Goal: Information Seeking & Learning: Learn about a topic

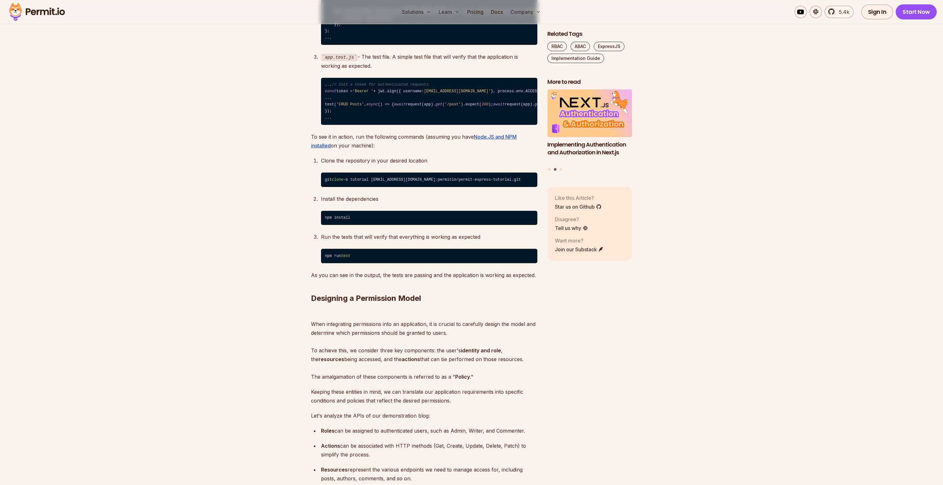
scroll to position [1161, 0]
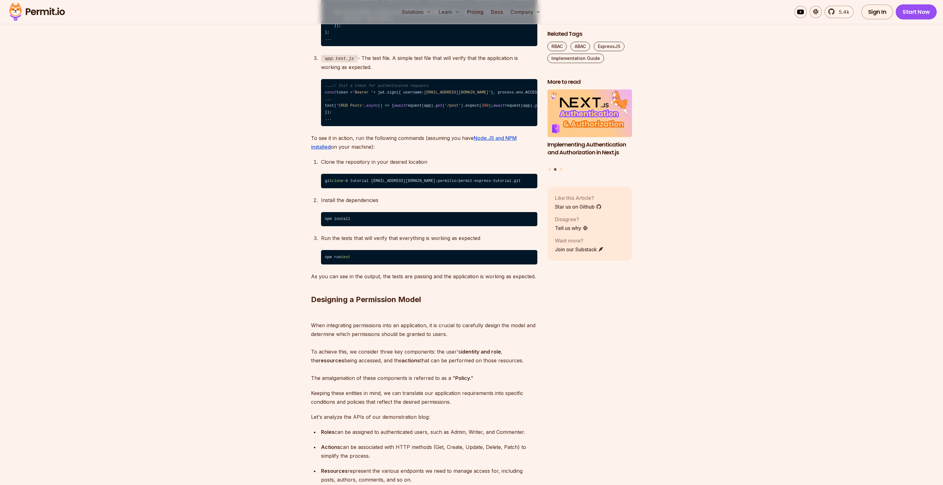
drag, startPoint x: 387, startPoint y: 229, endPoint x: 371, endPoint y: 190, distance: 42.2
click at [371, 126] on code "... // Init a token for authenticated requests const token = 'Bearer ' + jwt.si…" at bounding box center [429, 102] width 216 height 47
click at [364, 126] on code "... // Init a token for authenticated requests const token = 'Bearer ' + jwt.si…" at bounding box center [429, 102] width 216 height 47
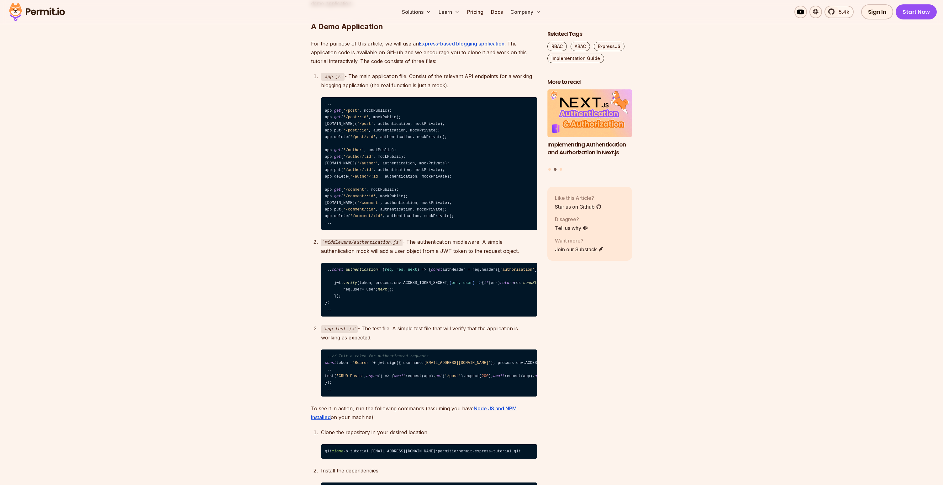
scroll to position [891, 0]
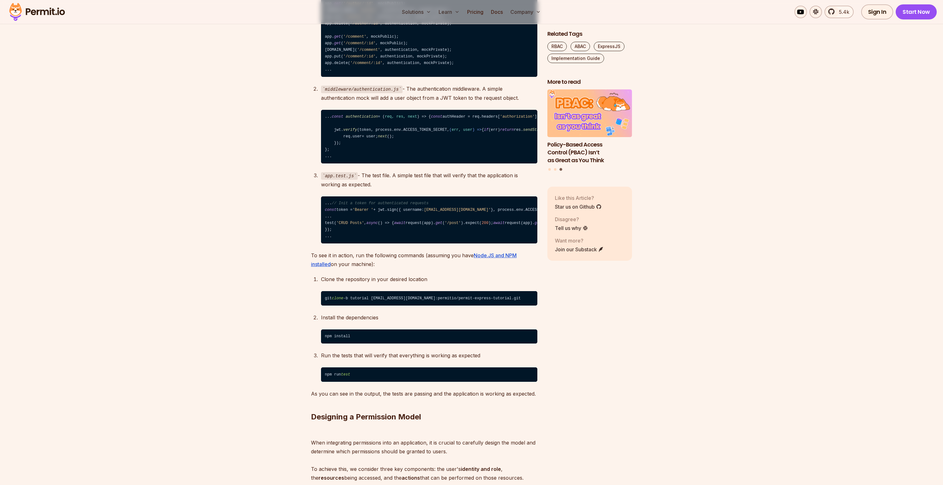
scroll to position [1045, 0]
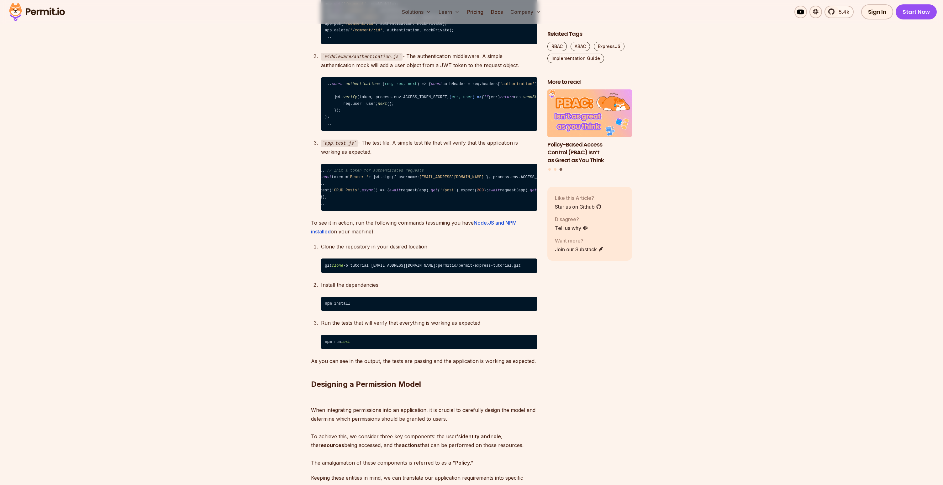
scroll to position [1078, 0]
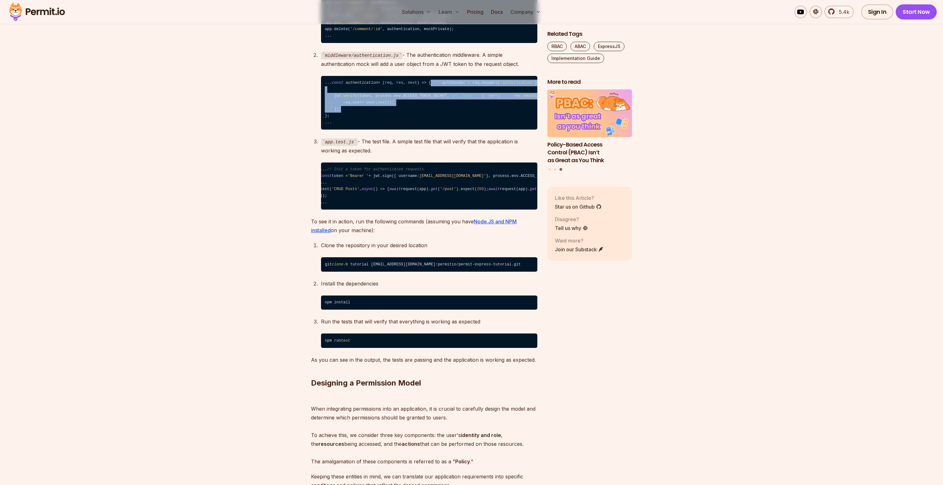
drag, startPoint x: 334, startPoint y: 116, endPoint x: 383, endPoint y: 167, distance: 70.9
click at [383, 130] on code "... const authentication = ( req, res, next ) => { const authHeader = req. head…" at bounding box center [429, 103] width 216 height 54
copy code "const authHeader = req. headers [ 'authorization' ]; const token = authHeader &…"
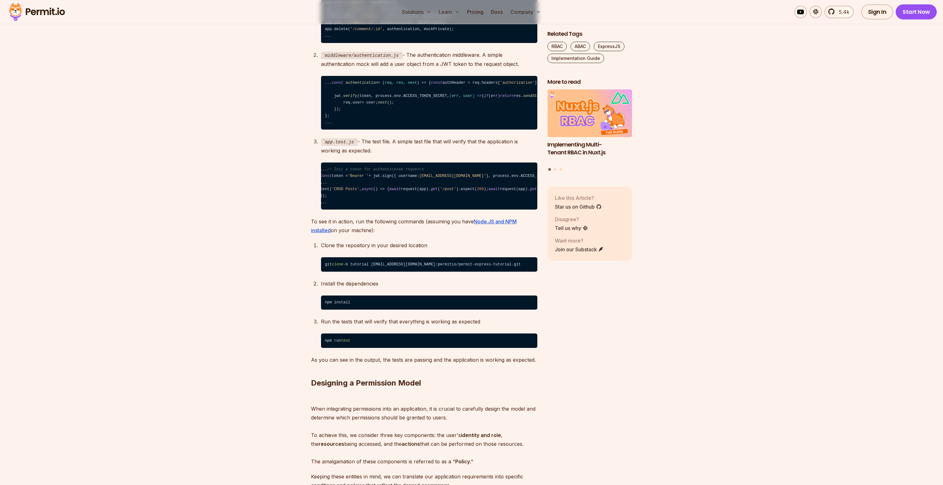
click at [366, 59] on code "middleware/authentication.js" at bounding box center [362, 56] width 82 height 8
copy code "authentication"
drag, startPoint x: 334, startPoint y: 115, endPoint x: 465, endPoint y: 127, distance: 131.9
click at [465, 127] on code "... const authentication = ( req, res, next ) => { const authHeader = req. head…" at bounding box center [429, 103] width 216 height 54
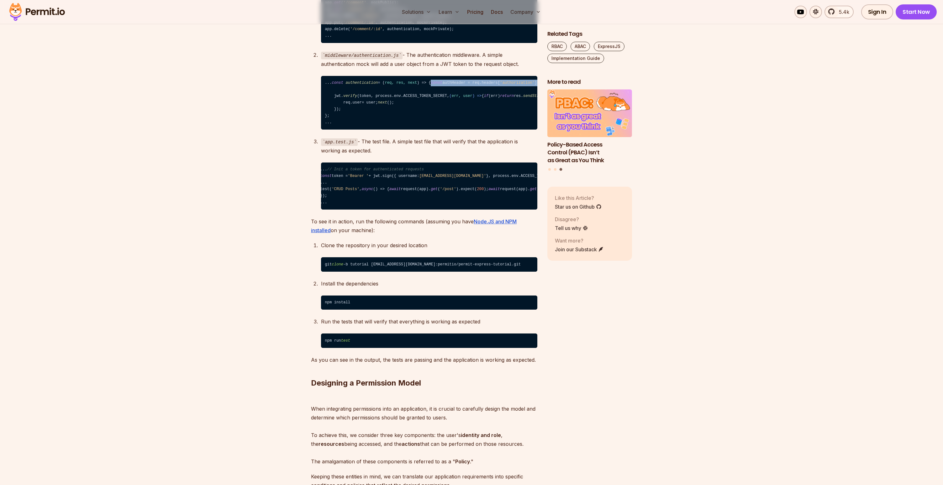
copy code "const authHeader = req. headers [ 'authorization' ]; const token = authHeader &…"
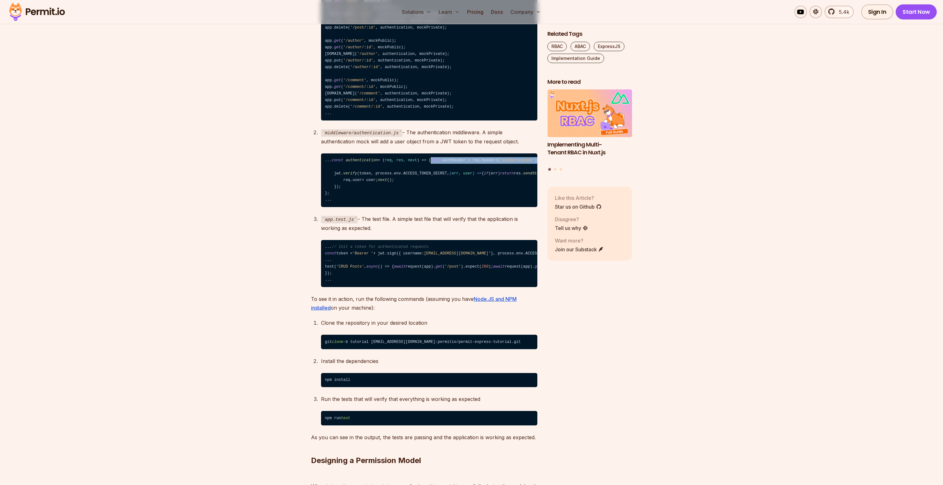
scroll to position [998, 0]
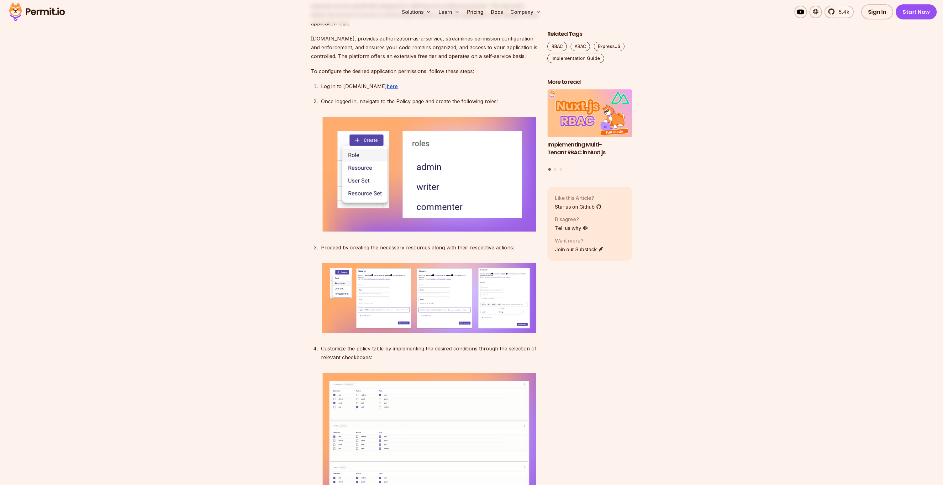
scroll to position [1921, 0]
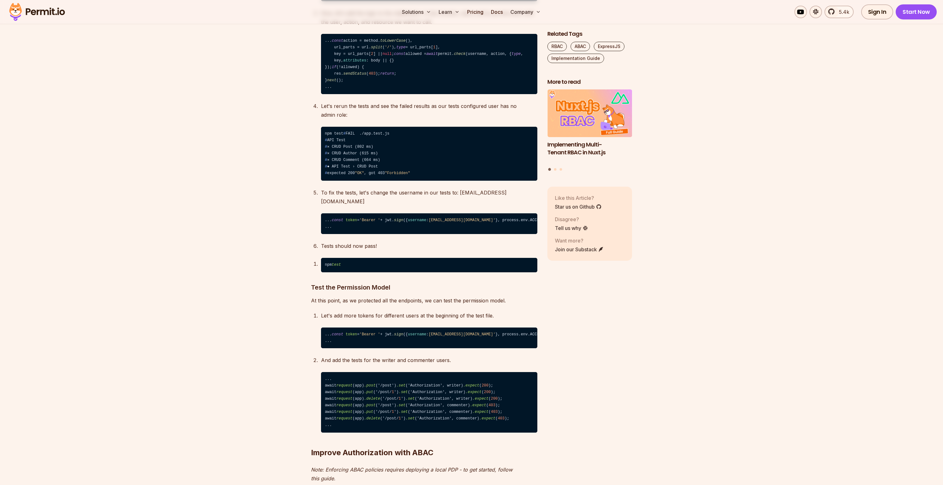
scroll to position [3258, 0]
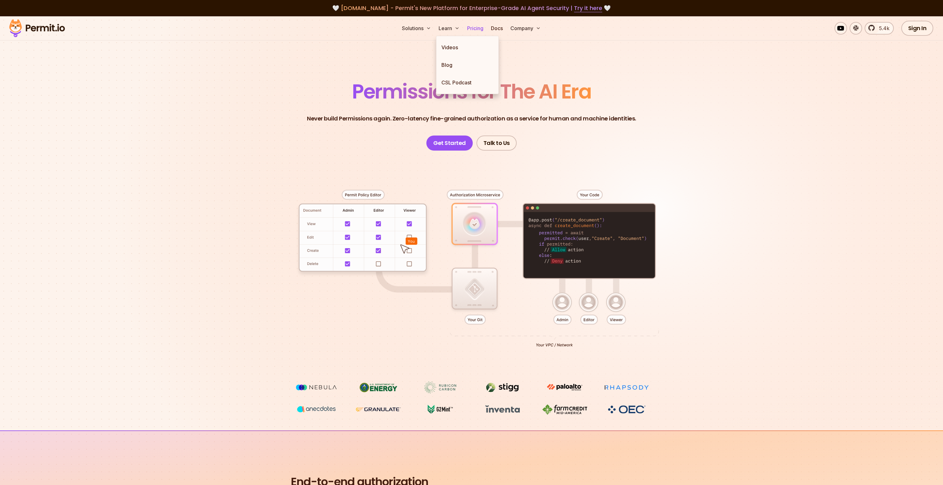
click at [478, 30] on link "Pricing" at bounding box center [475, 28] width 21 height 13
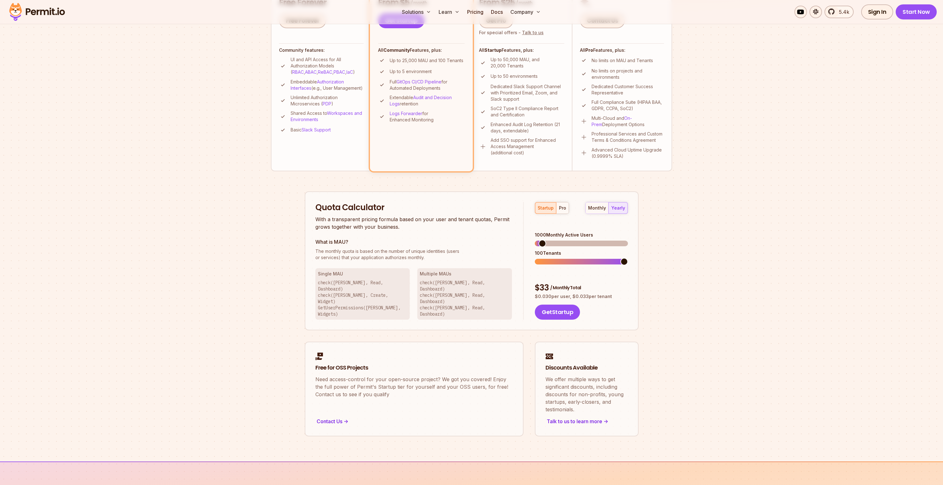
scroll to position [248, 0]
